Goal: Navigation & Orientation: Find specific page/section

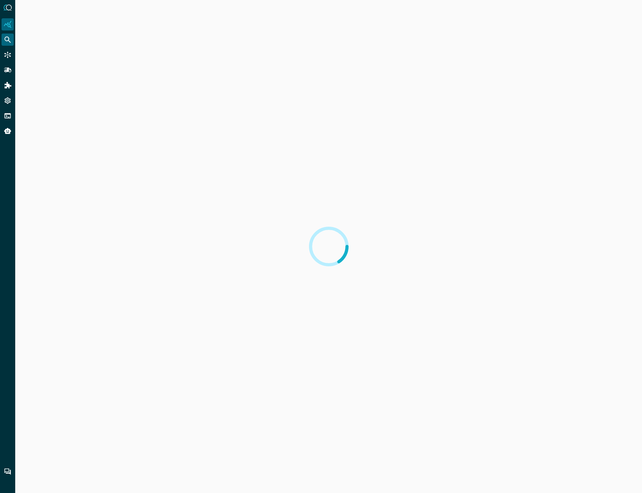
click at [8, 40] on icon "Federated Search" at bounding box center [8, 40] width 6 height 6
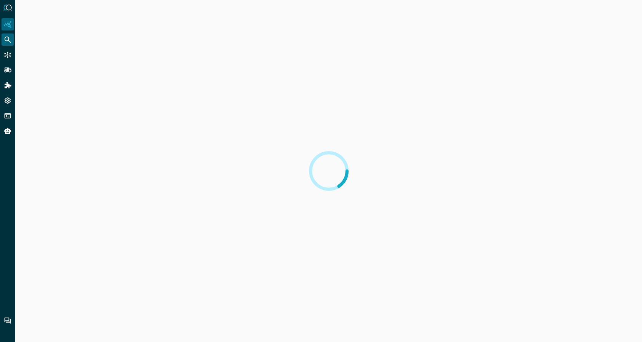
click at [8, 44] on div "Federated Search" at bounding box center [8, 40] width 12 height 12
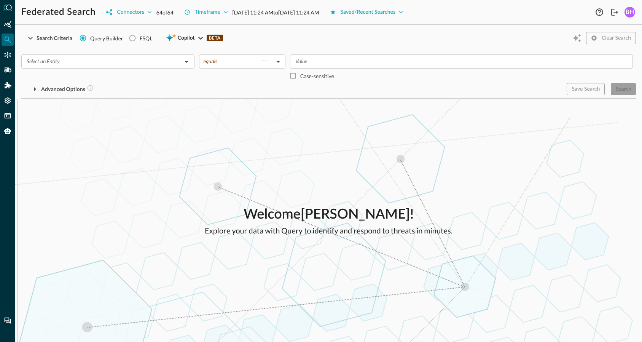
drag, startPoint x: 317, startPoint y: 153, endPoint x: 207, endPoint y: 148, distance: 110.2
click at [5, 103] on icon "Settings" at bounding box center [8, 101] width 8 height 8
